Goal: Find specific page/section: Find specific page/section

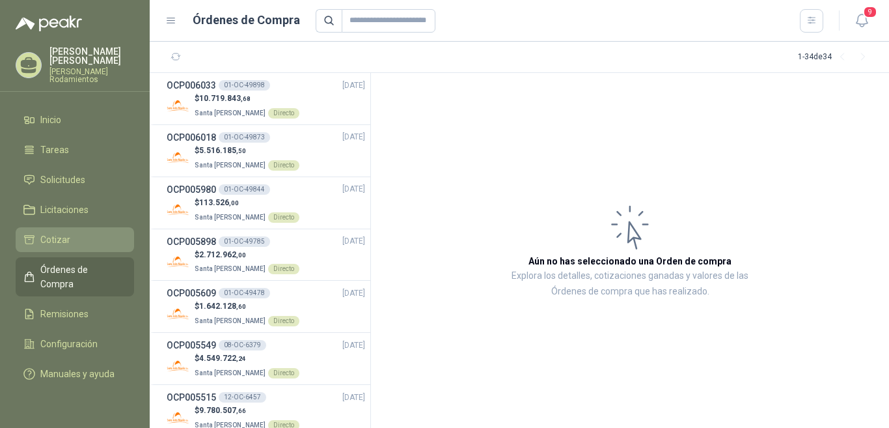
click at [62, 234] on span "Cotizar" at bounding box center [55, 239] width 30 height 14
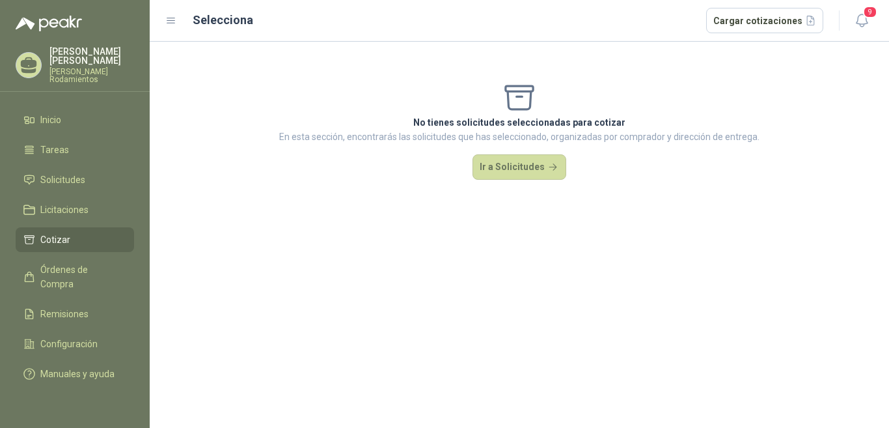
click at [467, 165] on div "No tienes solicitudes seleccionadas para cotizar En esta sección, encontrarás l…" at bounding box center [519, 130] width 739 height 177
click at [487, 166] on button "Ir a Solicitudes" at bounding box center [520, 167] width 94 height 26
